Goal: Find specific page/section: Find specific page/section

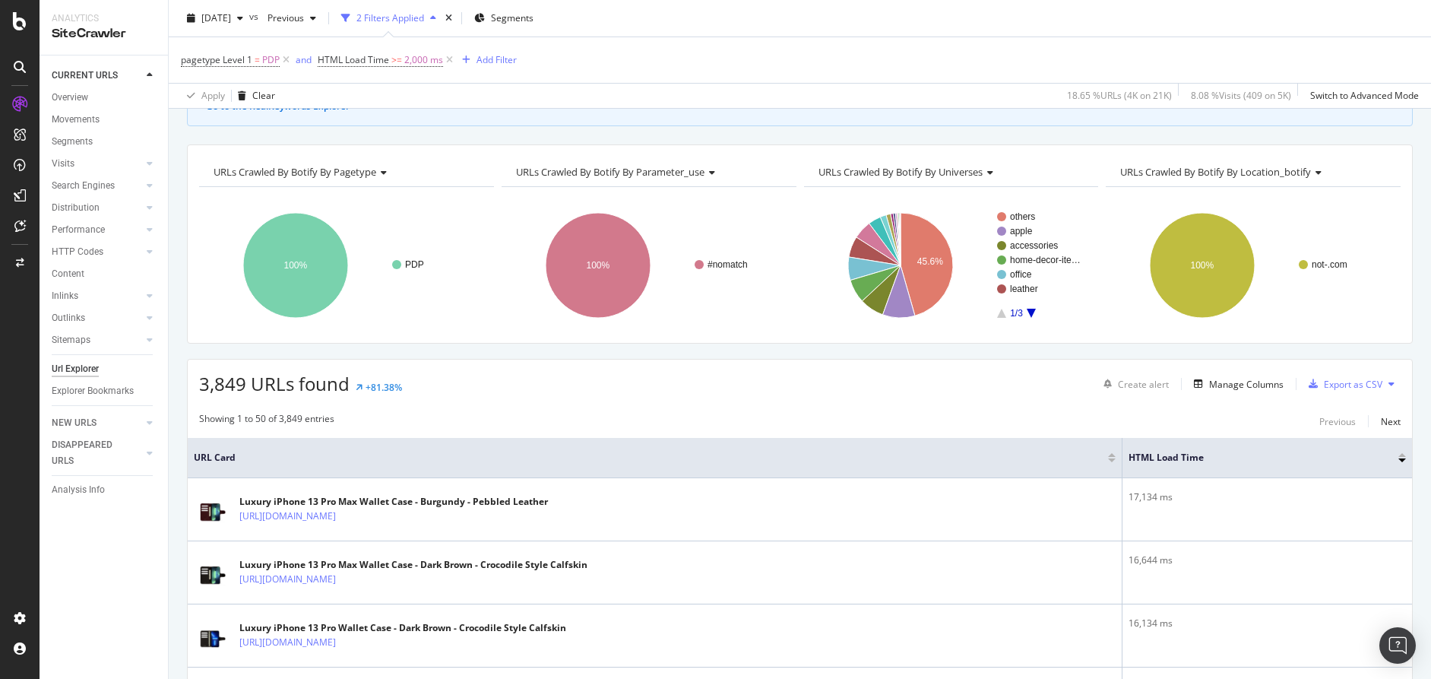
scroll to position [121, 0]
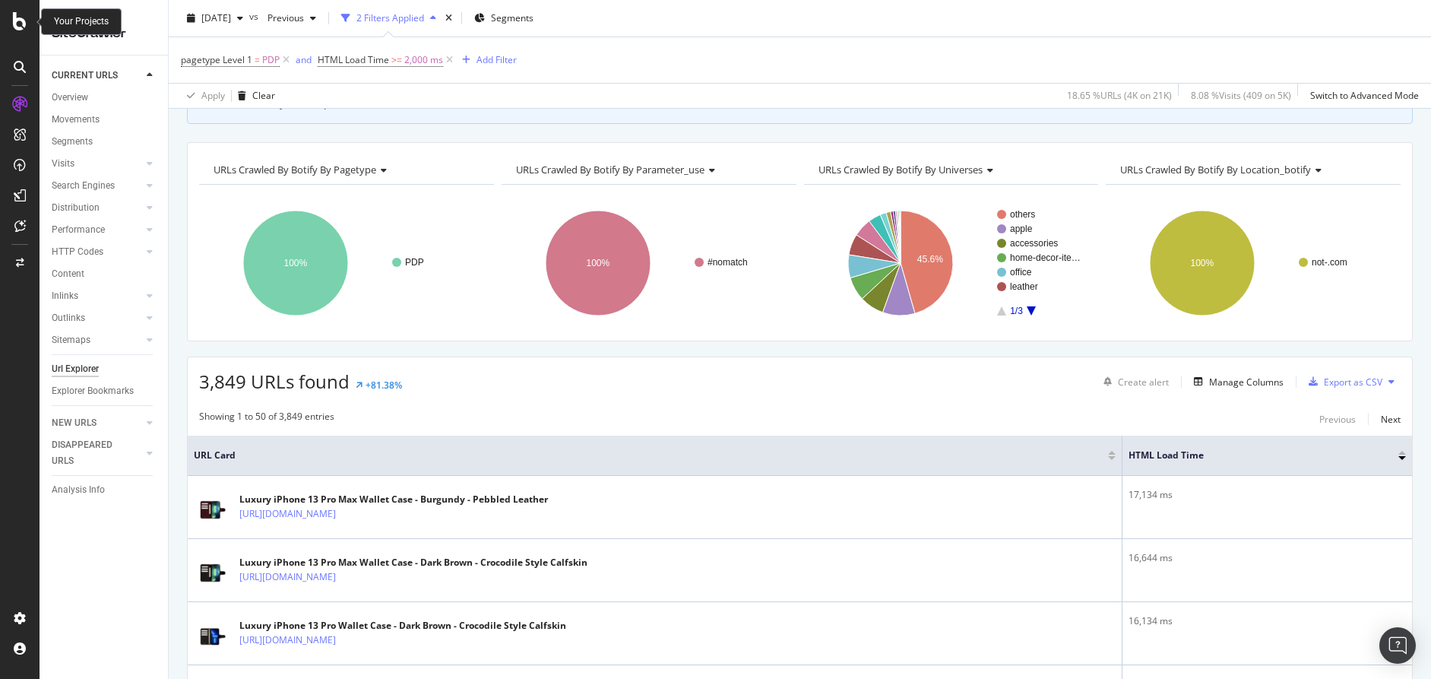
click at [25, 25] on icon at bounding box center [20, 21] width 14 height 18
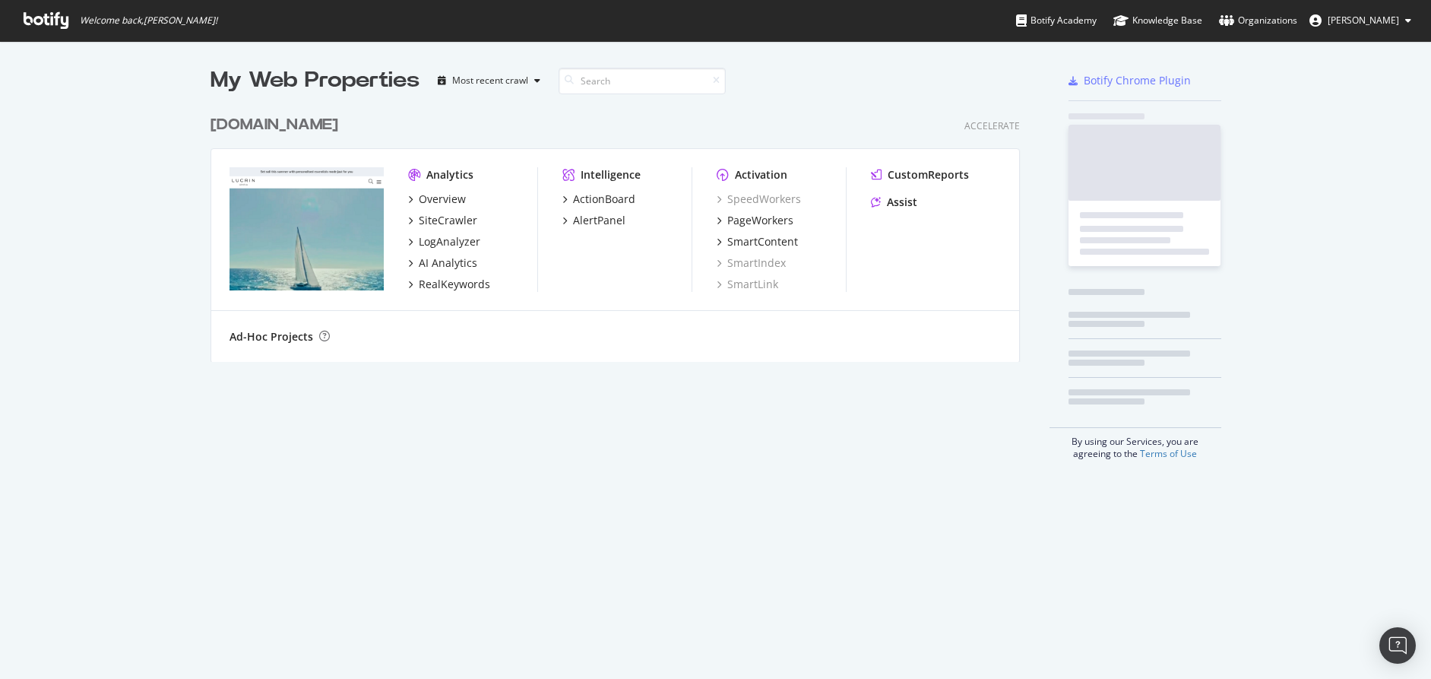
scroll to position [679, 1431]
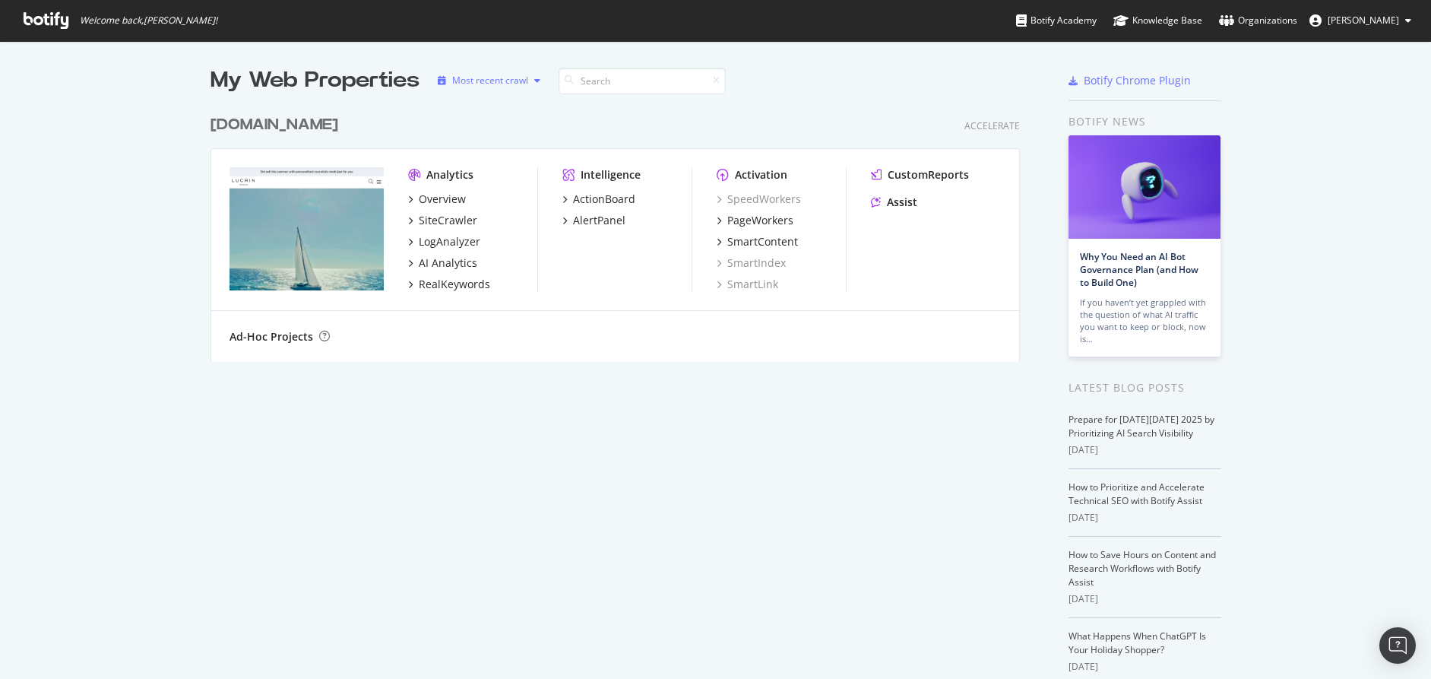
drag, startPoint x: 464, startPoint y: 74, endPoint x: 478, endPoint y: 74, distance: 13.7
click at [466, 76] on div "Most recent crawl" at bounding box center [490, 80] width 76 height 9
click at [430, 121] on div "[DOMAIN_NAME] Accelerate" at bounding box center [616, 125] width 810 height 22
click at [413, 220] on div "SiteCrawler" at bounding box center [442, 220] width 69 height 15
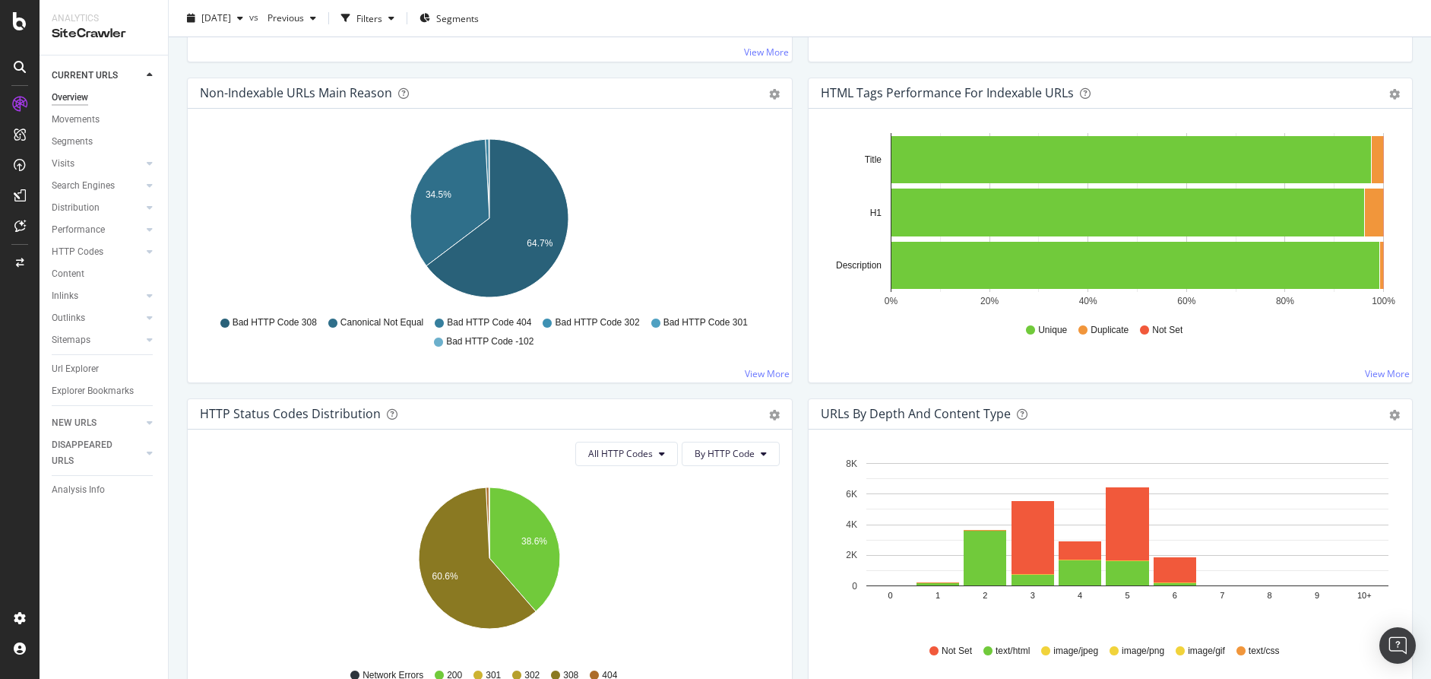
scroll to position [475, 0]
